Goal: Transaction & Acquisition: Obtain resource

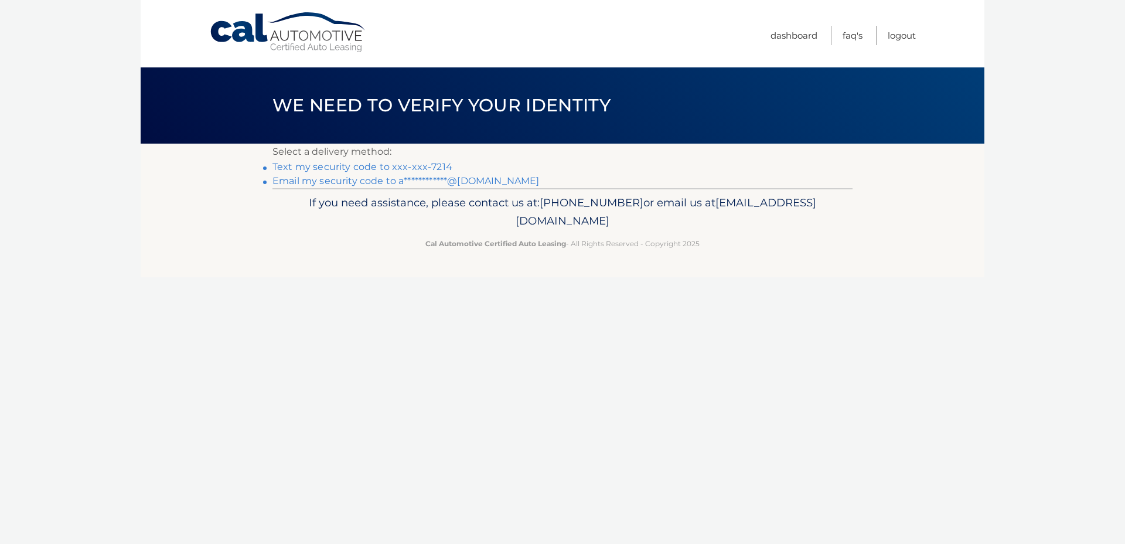
click at [430, 162] on link "Text my security code to xxx-xxx-7214" at bounding box center [363, 166] width 180 height 11
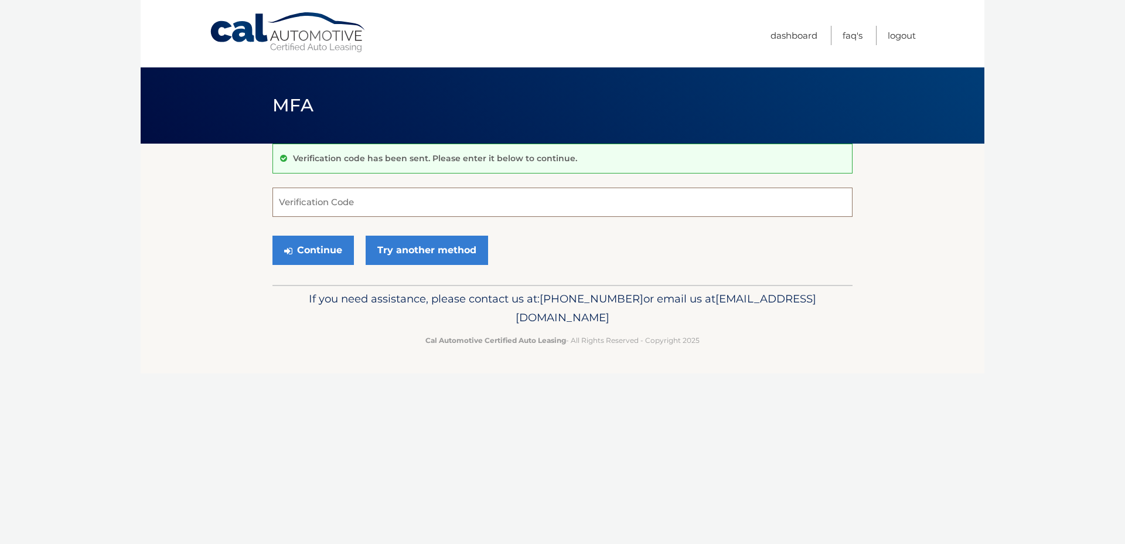
click at [479, 204] on input "Verification Code" at bounding box center [563, 202] width 580 height 29
type input "486704"
click at [273, 236] on button "Continue" at bounding box center [313, 250] width 81 height 29
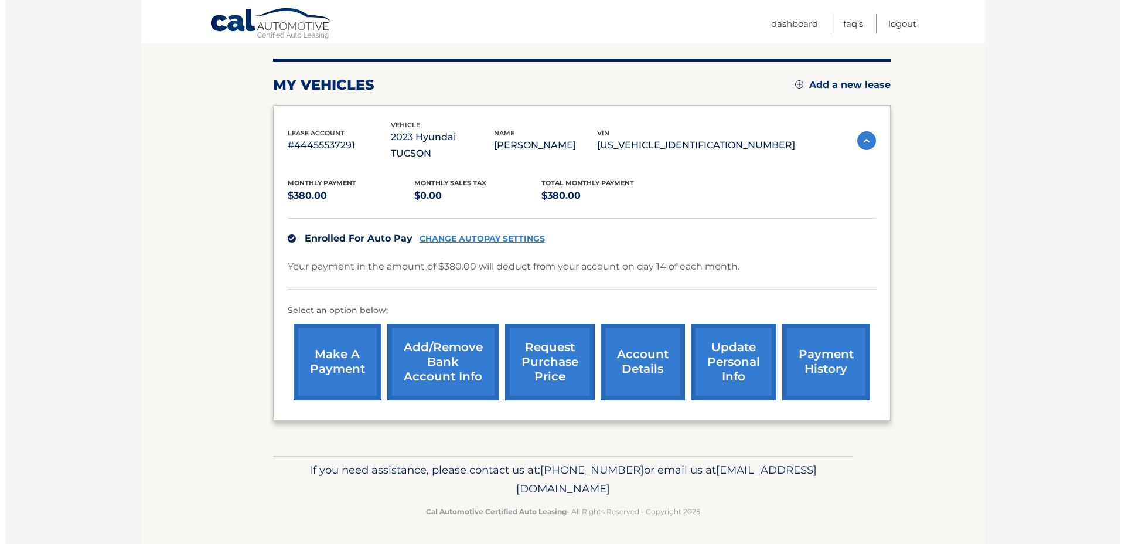
scroll to position [151, 0]
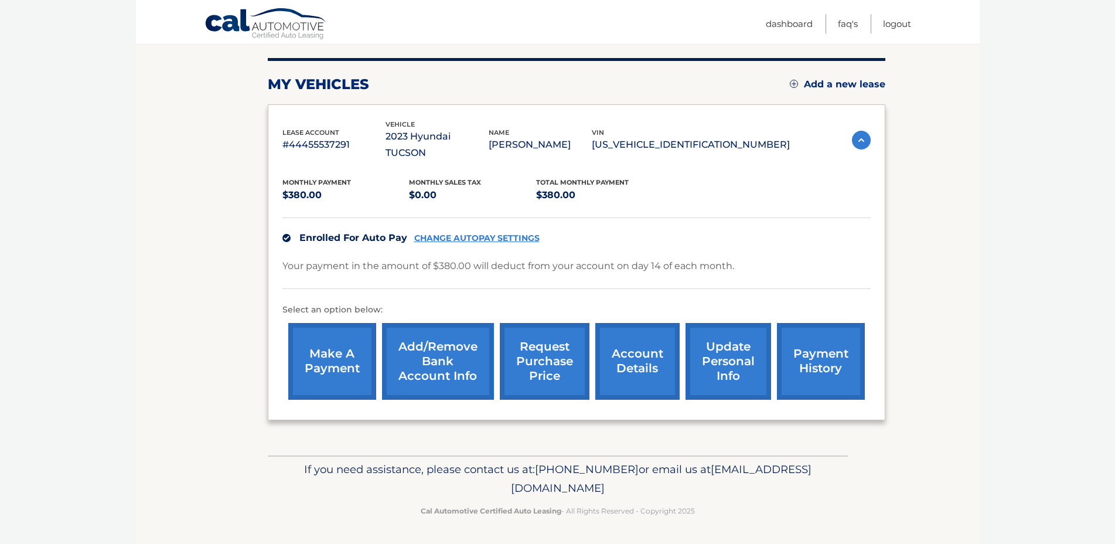
click at [515, 324] on link "request purchase price" at bounding box center [545, 361] width 90 height 77
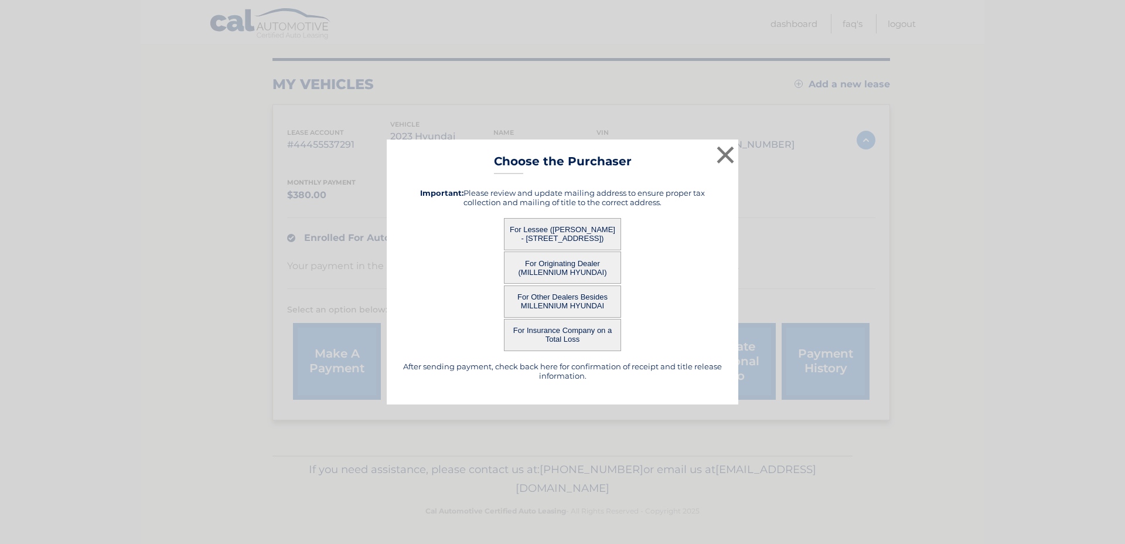
click at [596, 227] on button "For Lessee ([PERSON_NAME] - [STREET_ADDRESS])" at bounding box center [562, 234] width 117 height 32
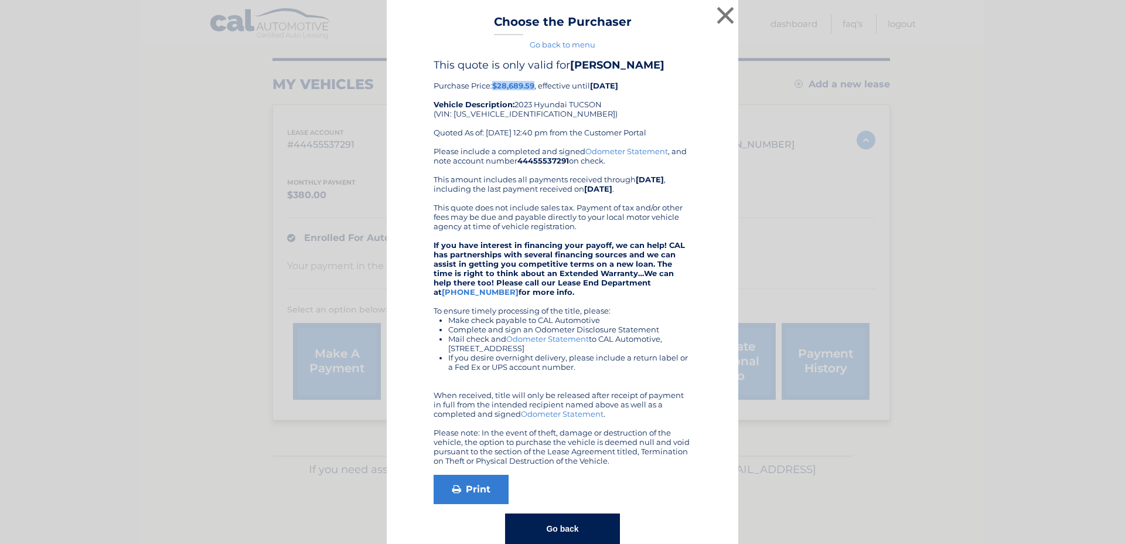
drag, startPoint x: 491, startPoint y: 84, endPoint x: 532, endPoint y: 90, distance: 41.4
click at [532, 90] on b "$28,689.59" at bounding box center [513, 85] width 42 height 9
copy b "$28,689.59"
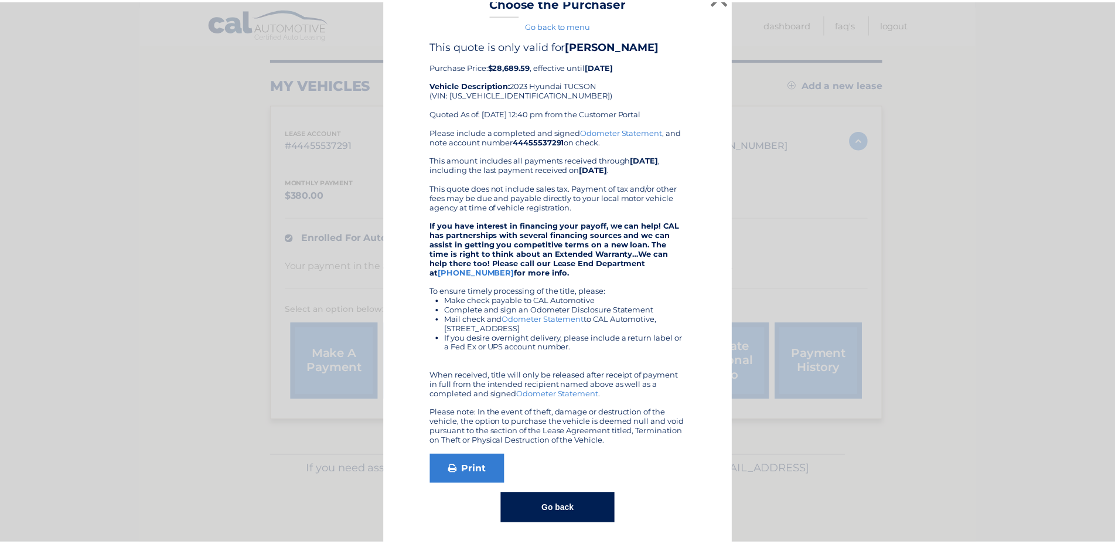
scroll to position [26, 0]
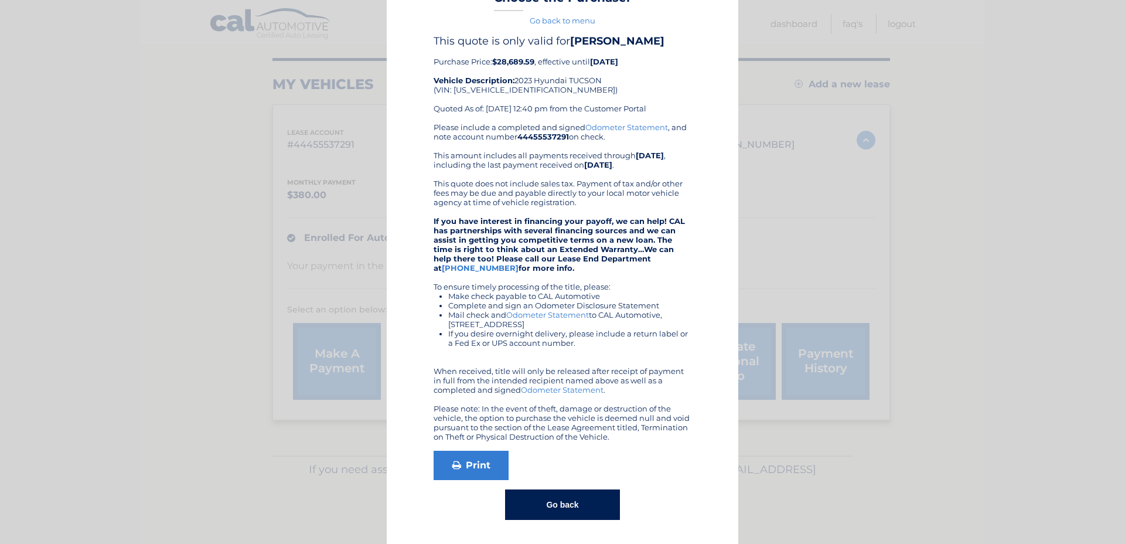
click at [870, 231] on div "× Choose the Purchaser Go back to menu After sending payment, check back here f…" at bounding box center [563, 260] width 1116 height 568
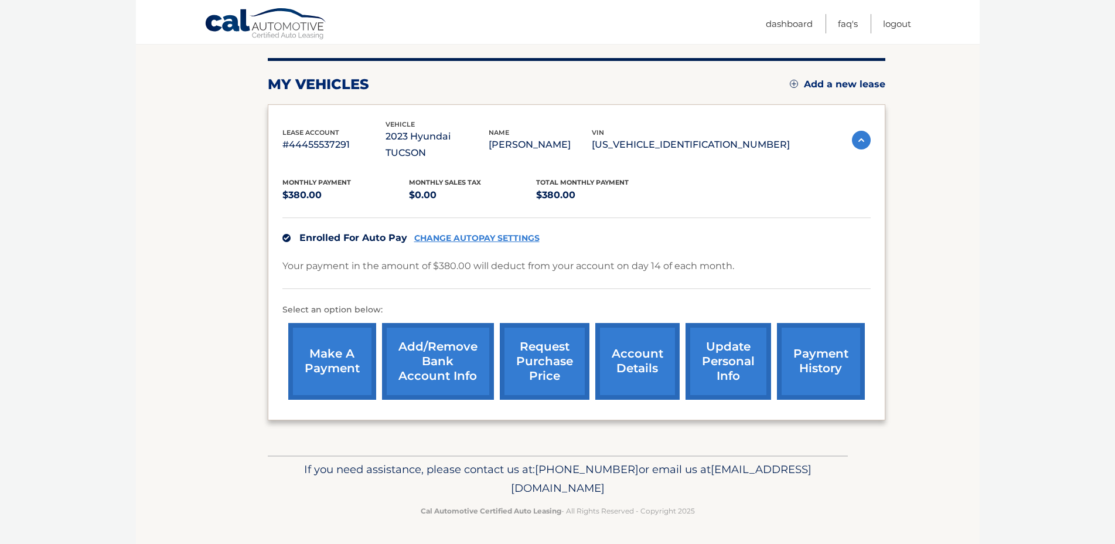
click at [610, 333] on link "account details" at bounding box center [637, 361] width 84 height 77
click at [595, 363] on link "account details" at bounding box center [637, 361] width 84 height 77
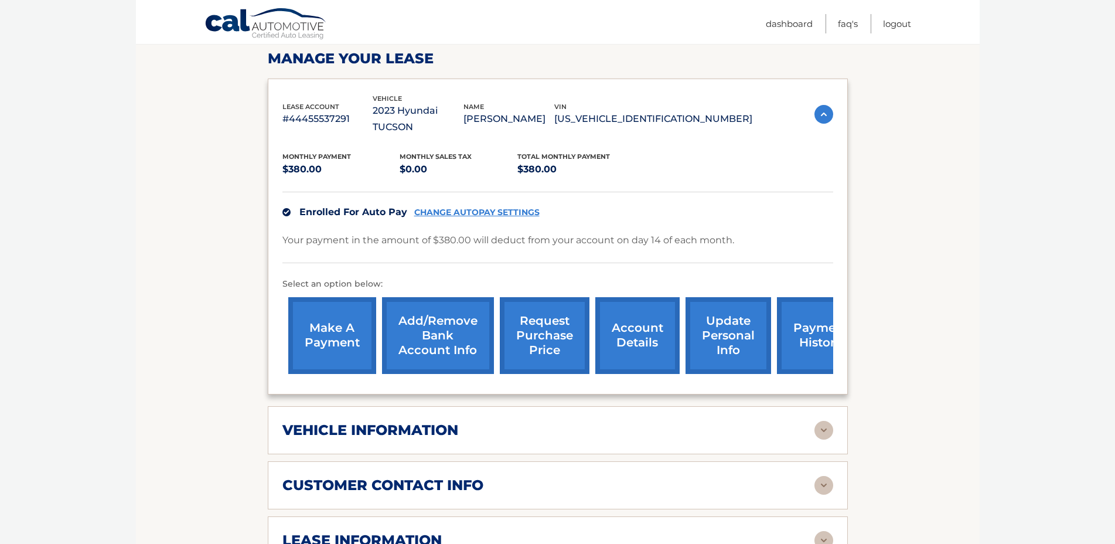
scroll to position [359, 0]
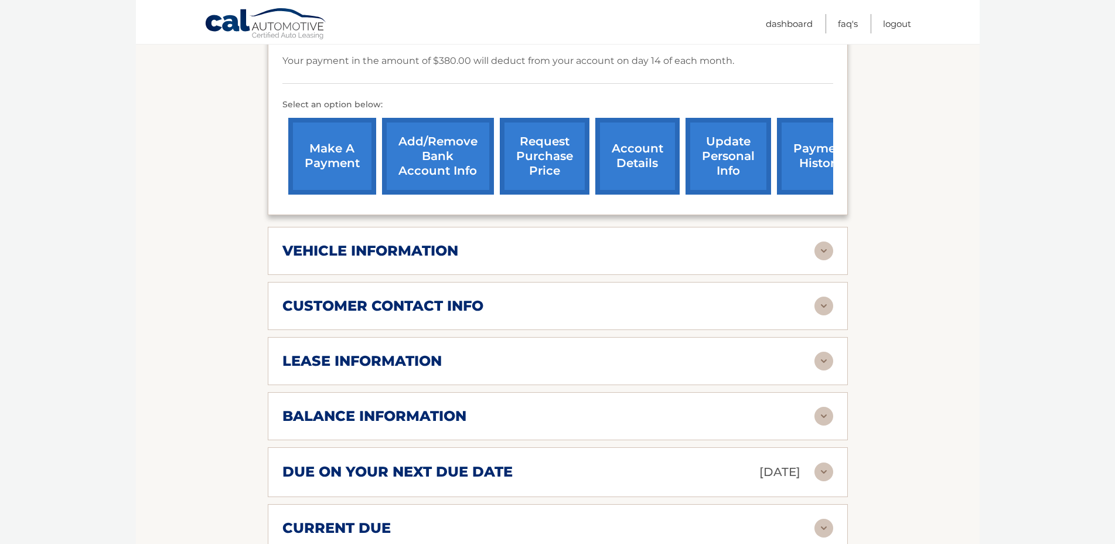
click at [563, 253] on div "vehicle information vehicle Year [DATE] vehicle make Hyundai vehicle model [GEO…" at bounding box center [558, 251] width 580 height 48
click at [829, 260] on img at bounding box center [824, 250] width 19 height 19
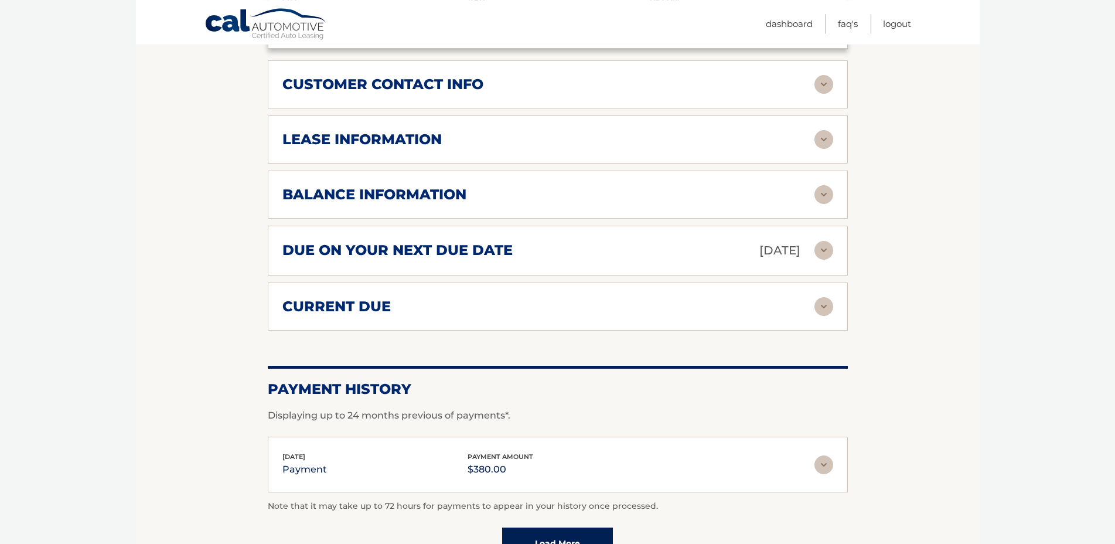
scroll to position [837, 0]
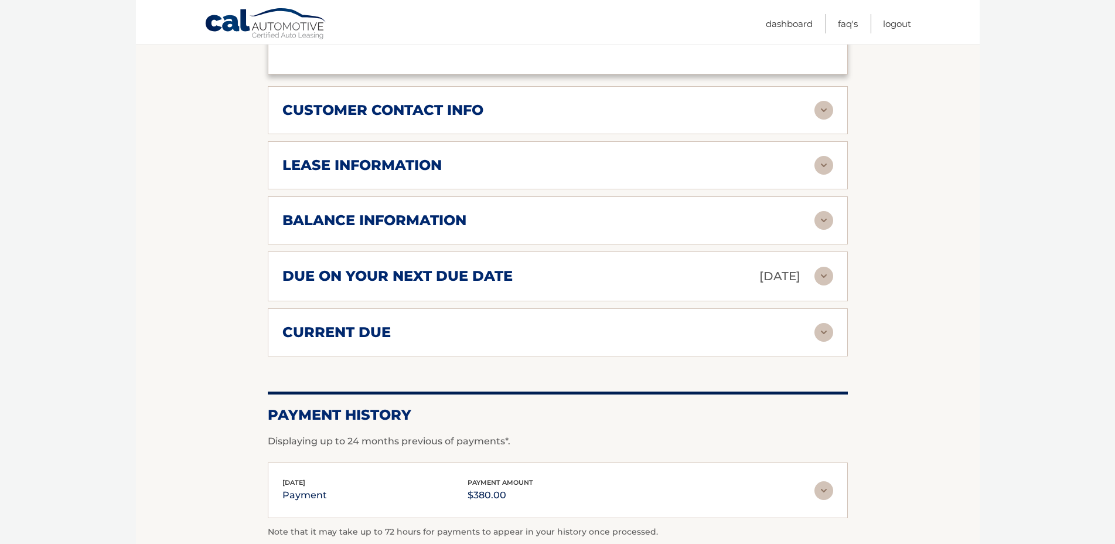
click at [820, 175] on img at bounding box center [824, 165] width 19 height 19
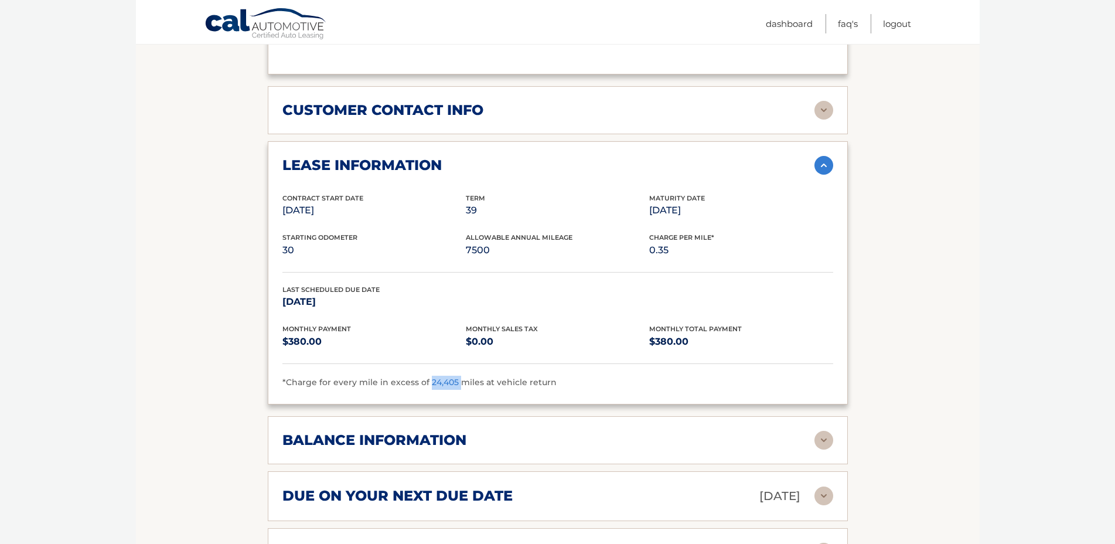
drag, startPoint x: 455, startPoint y: 395, endPoint x: 427, endPoint y: 396, distance: 28.7
click at [427, 387] on span "*Charge for every mile in excess of 24,405 miles at vehicle return" at bounding box center [419, 382] width 274 height 11
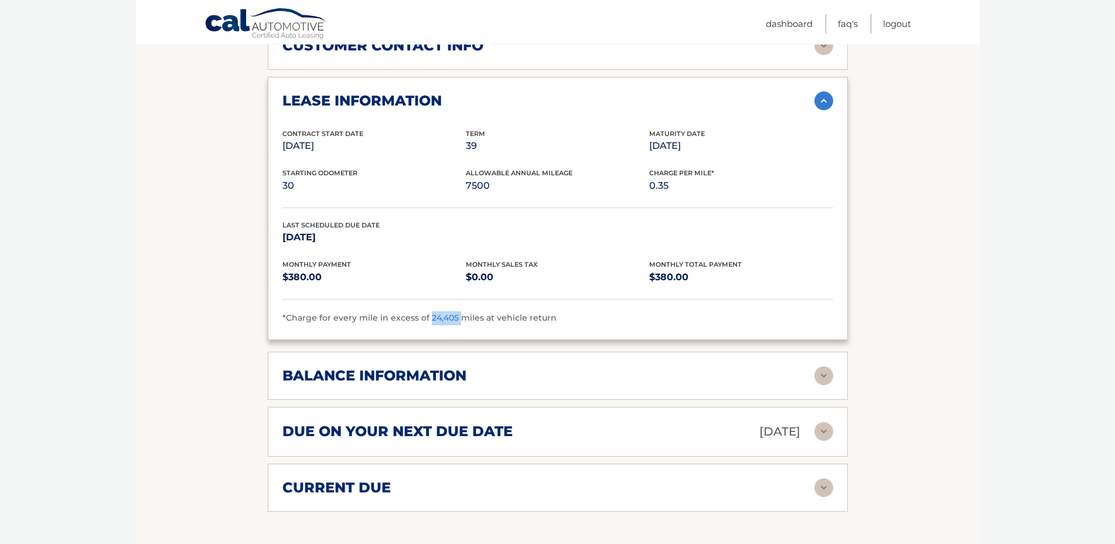
scroll to position [1076, 0]
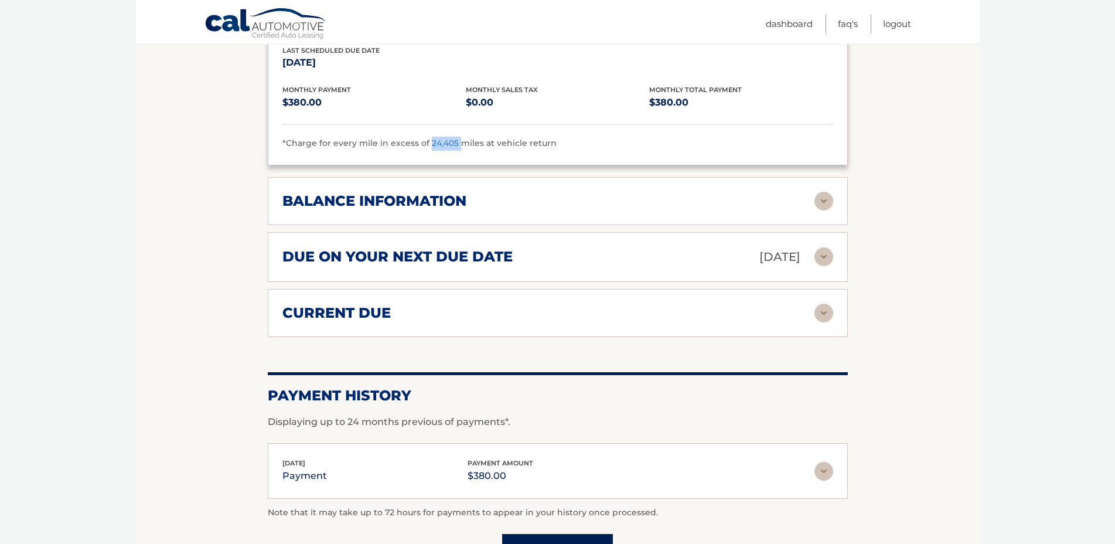
click at [823, 208] on img at bounding box center [824, 201] width 19 height 19
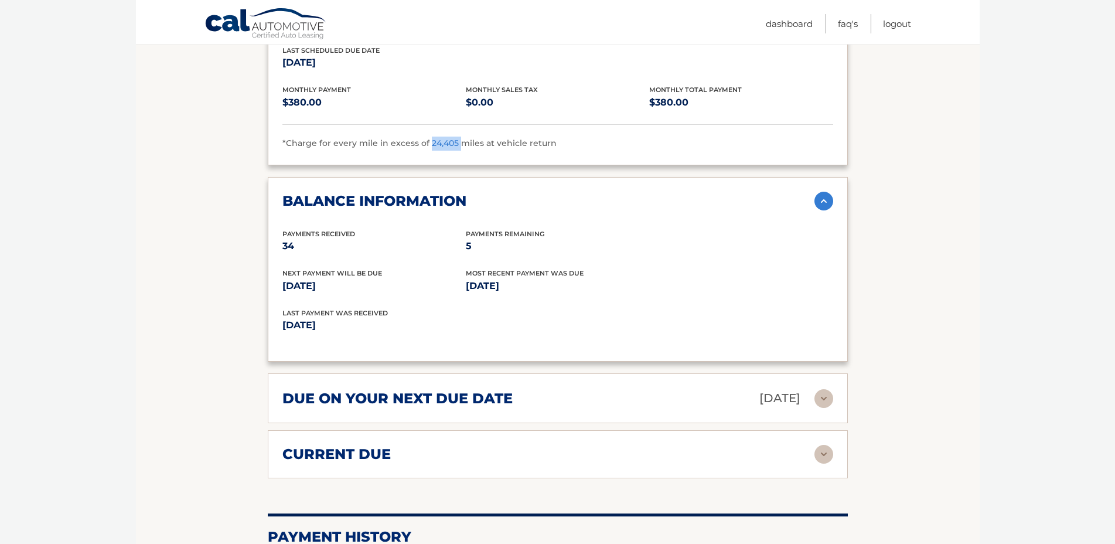
scroll to position [1315, 0]
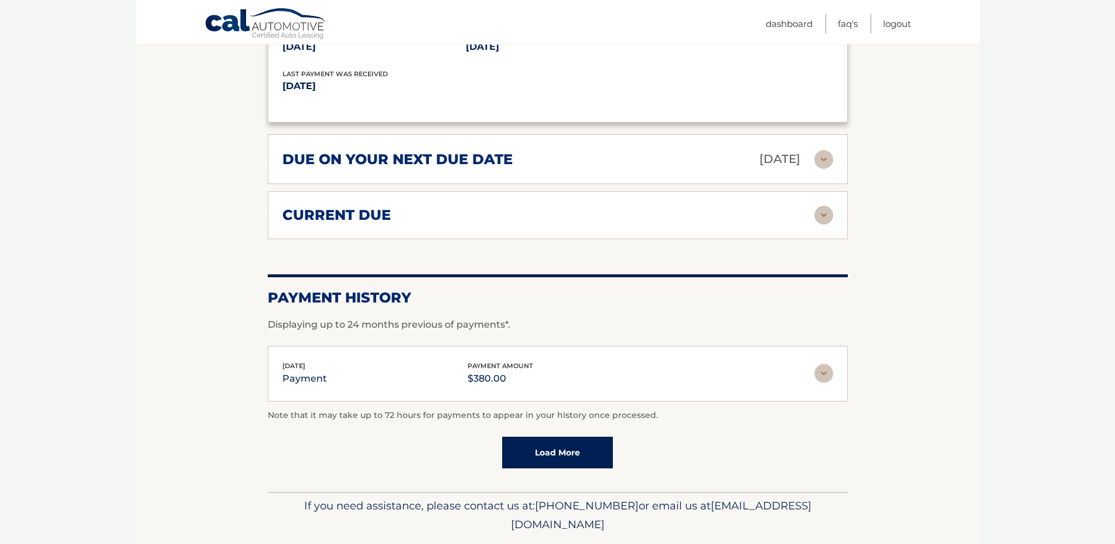
click at [820, 168] on img at bounding box center [824, 159] width 19 height 19
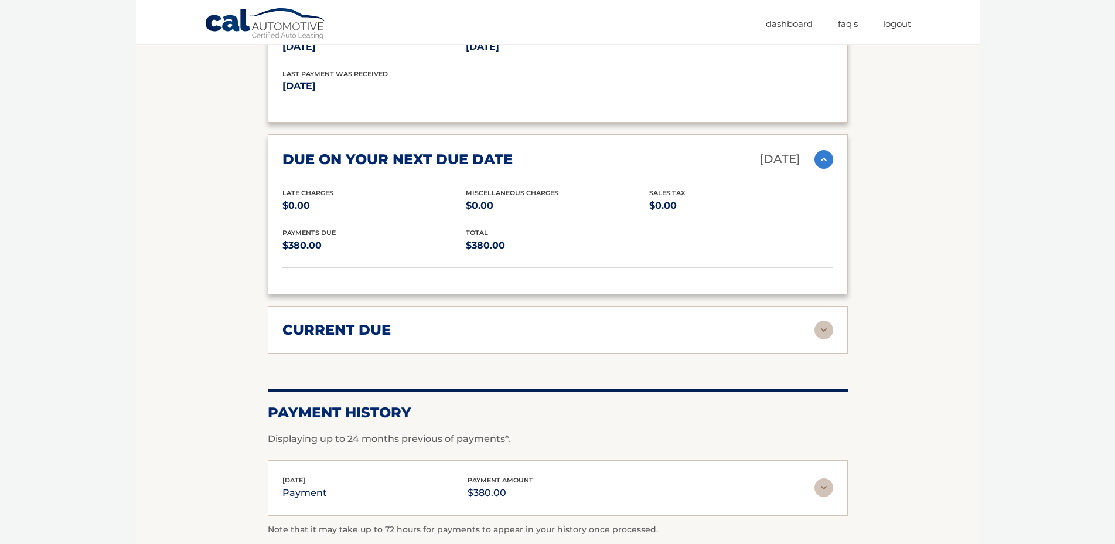
click at [818, 339] on img at bounding box center [824, 330] width 19 height 19
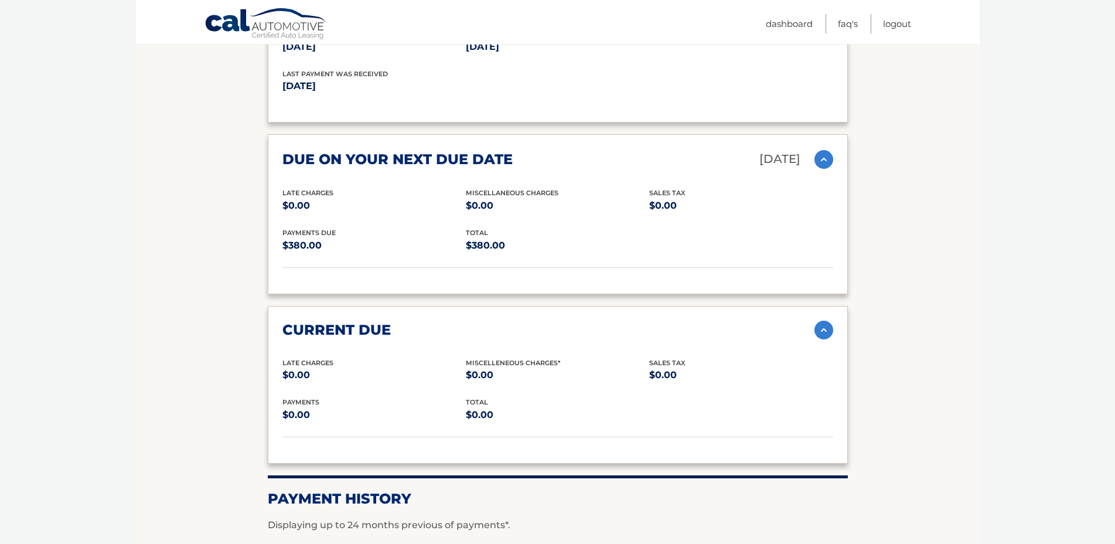
scroll to position [1559, 0]
